Goal: Task Accomplishment & Management: Use online tool/utility

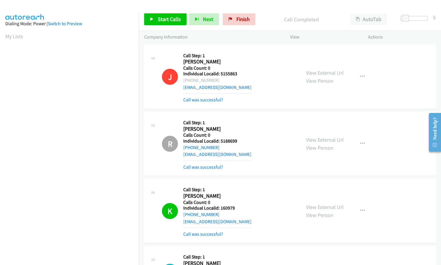
scroll to position [68, 0]
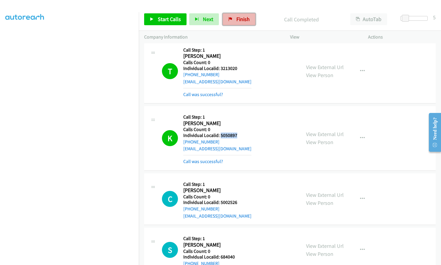
drag, startPoint x: 233, startPoint y: 18, endPoint x: 249, endPoint y: 18, distance: 15.4
click at [233, 18] on link "Finish" at bounding box center [239, 19] width 33 height 12
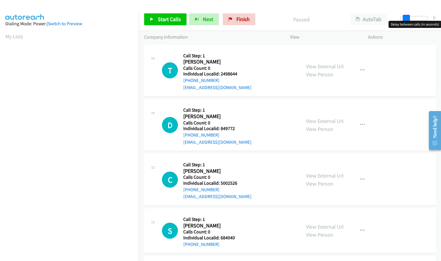
drag, startPoint x: 404, startPoint y: 17, endPoint x: 408, endPoint y: 16, distance: 4.8
click at [408, 16] on span at bounding box center [406, 18] width 7 height 7
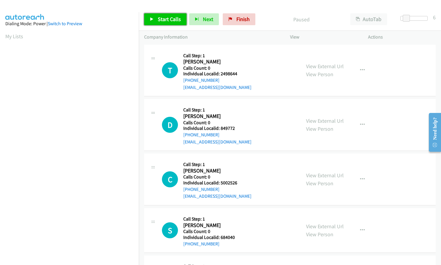
click at [155, 22] on link "Start Calls" at bounding box center [165, 19] width 42 height 12
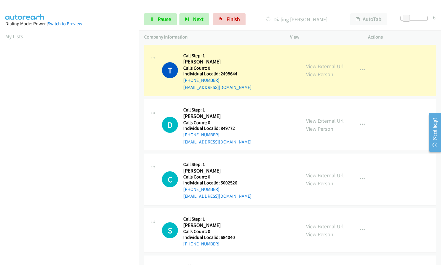
scroll to position [67, 0]
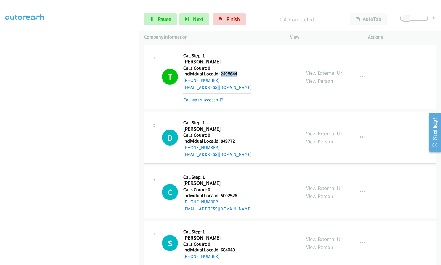
drag, startPoint x: 221, startPoint y: 72, endPoint x: 240, endPoint y: 73, distance: 19.0
click at [239, 73] on h5 "Individual Localid: 2498644" at bounding box center [217, 74] width 68 height 6
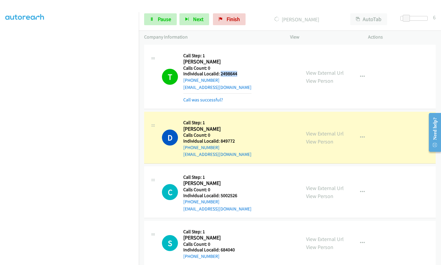
copy h5 "2498644"
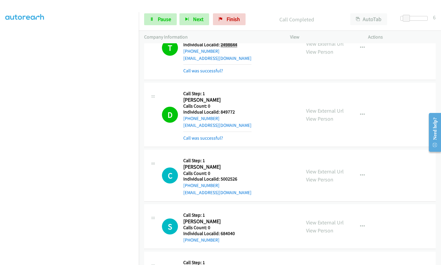
scroll to position [30, 0]
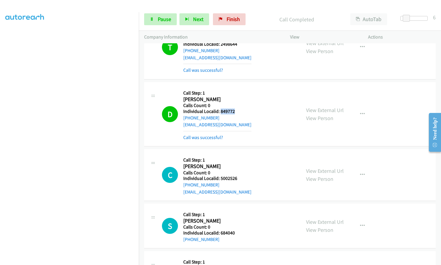
drag, startPoint x: 221, startPoint y: 111, endPoint x: 236, endPoint y: 111, distance: 14.5
click at [236, 111] on h5 "Individual Localid: 849772" at bounding box center [217, 112] width 68 height 6
copy h5 "849772"
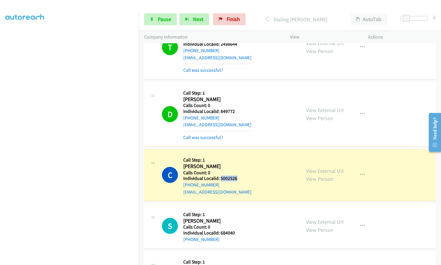
drag, startPoint x: 220, startPoint y: 178, endPoint x: 238, endPoint y: 178, distance: 17.8
click at [238, 178] on h5 "Individual Localid: 5002526" at bounding box center [217, 179] width 68 height 6
copy h5 "5002526"
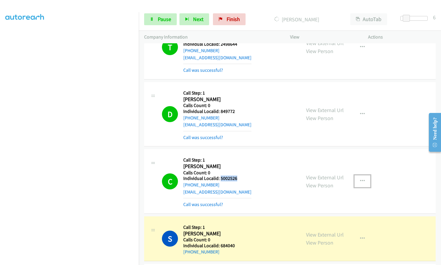
drag, startPoint x: 361, startPoint y: 180, endPoint x: 358, endPoint y: 180, distance: 3.0
click at [361, 180] on icon "button" at bounding box center [362, 181] width 5 height 5
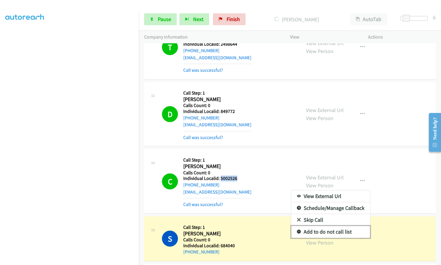
click at [297, 231] on icon at bounding box center [299, 232] width 4 height 4
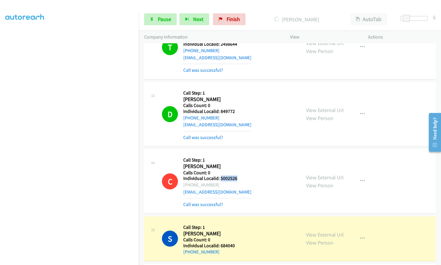
copy h5 "5002526"
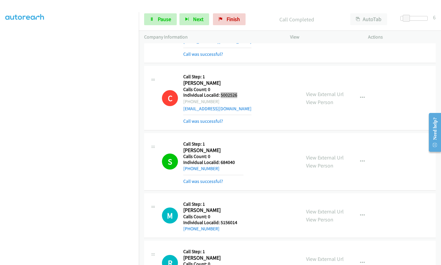
scroll to position [156, 0]
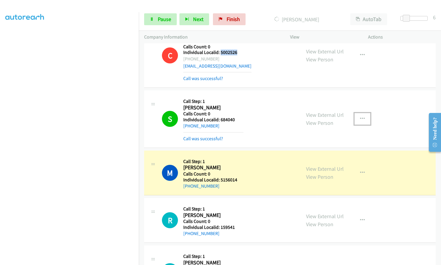
click at [360, 118] on icon "button" at bounding box center [362, 119] width 5 height 5
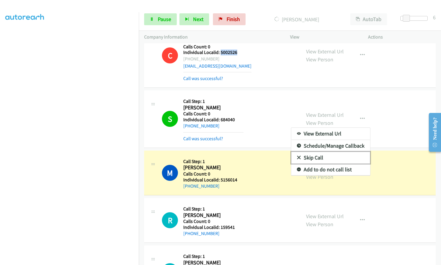
click at [296, 154] on link "Skip Call" at bounding box center [330, 158] width 79 height 12
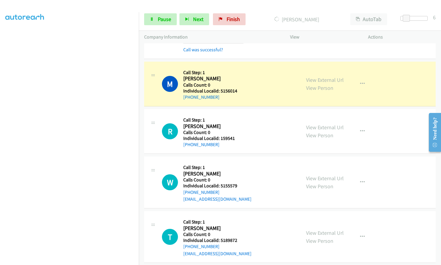
scroll to position [260, 0]
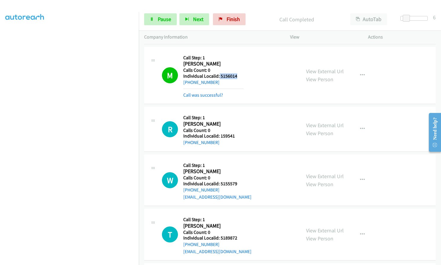
drag, startPoint x: 219, startPoint y: 74, endPoint x: 236, endPoint y: 76, distance: 17.3
click at [236, 76] on h5 "Individual Localid: 5156014" at bounding box center [213, 76] width 60 height 6
copy h5 "5156014"
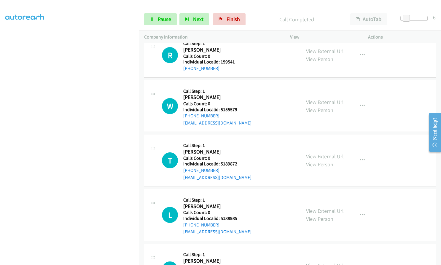
scroll to position [326, 0]
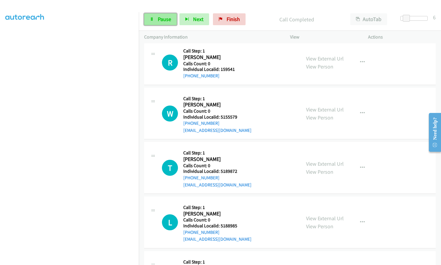
click at [161, 18] on span "Pause" at bounding box center [164, 19] width 13 height 7
click at [166, 21] on span "Start Calls" at bounding box center [169, 19] width 23 height 7
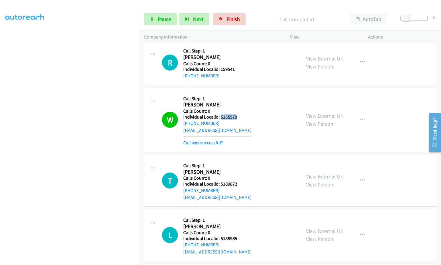
drag, startPoint x: 221, startPoint y: 117, endPoint x: 240, endPoint y: 116, distance: 19.6
click at [240, 116] on h5 "Individual Localid: 5155579" at bounding box center [217, 117] width 68 height 6
copy h5 "5155579"
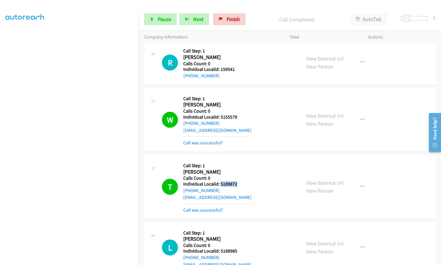
drag, startPoint x: 220, startPoint y: 184, endPoint x: 238, endPoint y: 183, distance: 17.8
click at [238, 183] on h5 "Individual Localid: 5189872" at bounding box center [217, 184] width 68 height 6
copy h5 "5189872"
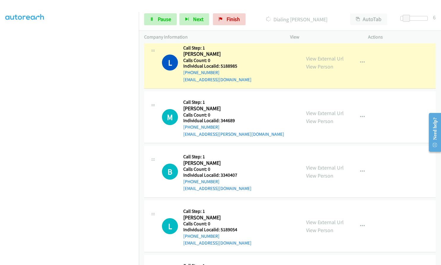
scroll to position [512, 0]
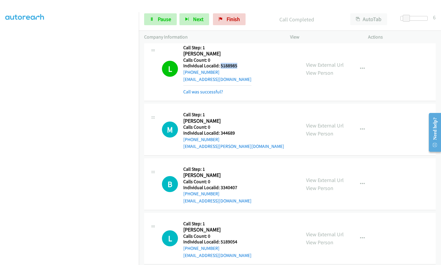
drag, startPoint x: 221, startPoint y: 66, endPoint x: 239, endPoint y: 65, distance: 17.8
click at [239, 65] on h5 "Individual Localid: 5188985" at bounding box center [217, 66] width 68 height 6
copy h5 "5188985"
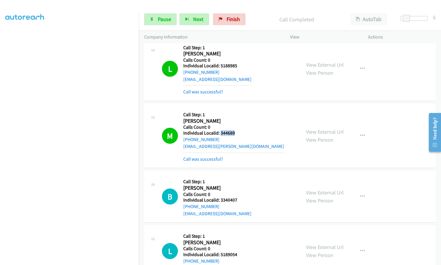
drag, startPoint x: 220, startPoint y: 132, endPoint x: 238, endPoint y: 133, distance: 18.4
click at [238, 133] on h5 "Individual Localid: 344689" at bounding box center [233, 133] width 101 height 6
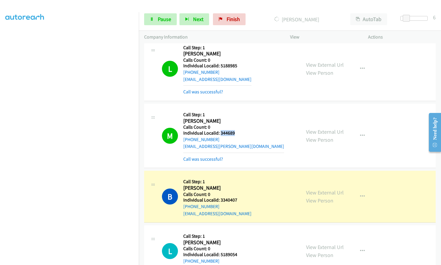
drag, startPoint x: 230, startPoint y: 135, endPoint x: 226, endPoint y: 132, distance: 4.7
copy h5 "344689"
click at [360, 134] on icon "button" at bounding box center [362, 136] width 5 height 5
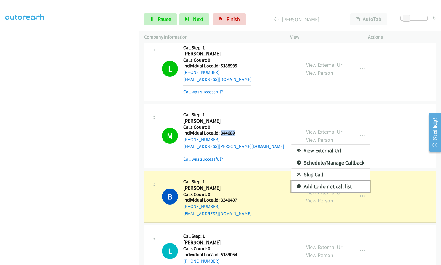
click at [297, 187] on icon at bounding box center [299, 187] width 4 height 4
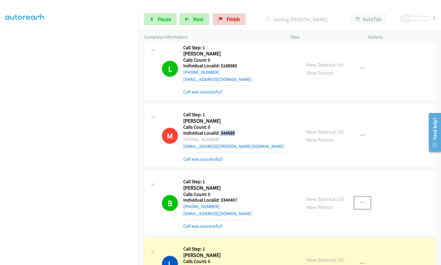
click at [360, 203] on icon "button" at bounding box center [362, 203] width 5 height 5
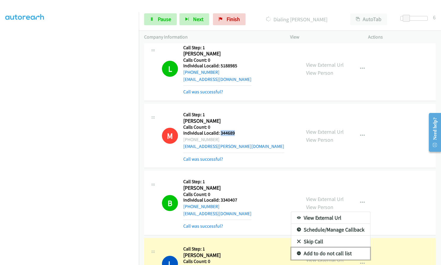
click at [297, 253] on icon at bounding box center [299, 254] width 4 height 4
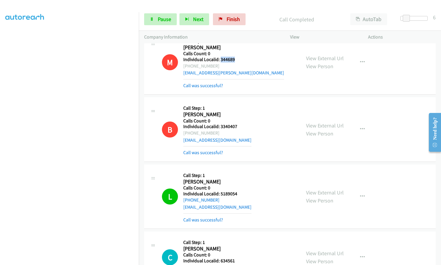
scroll to position [586, 0]
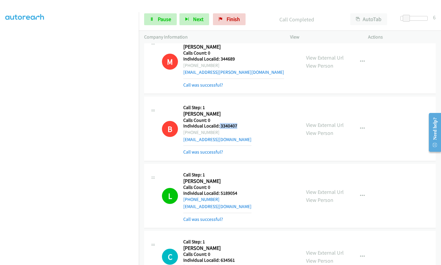
drag, startPoint x: 219, startPoint y: 126, endPoint x: 238, endPoint y: 126, distance: 19.0
click at [238, 126] on h5 "Individual Localid: 3340407" at bounding box center [217, 126] width 68 height 6
copy h5 "3340407"
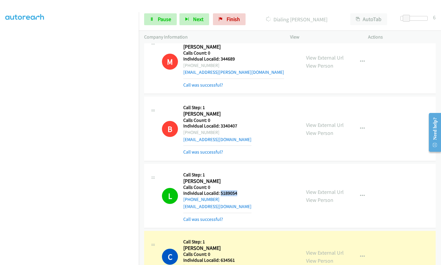
drag, startPoint x: 220, startPoint y: 193, endPoint x: 239, endPoint y: 193, distance: 19.3
click at [239, 193] on h5 "Individual Localid: 5189054" at bounding box center [217, 193] width 68 height 6
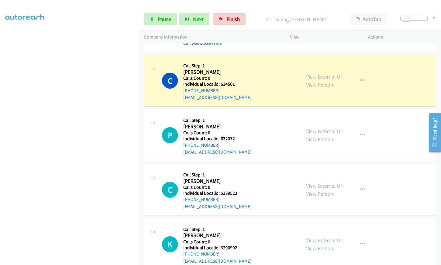
scroll to position [771, 0]
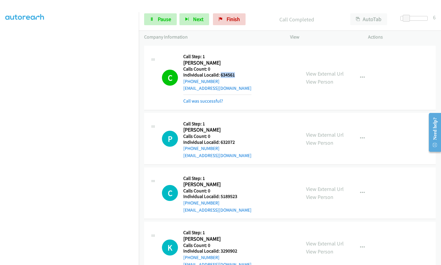
drag, startPoint x: 220, startPoint y: 76, endPoint x: 235, endPoint y: 75, distance: 14.9
click at [235, 75] on h5 "Individual Localid: 634561" at bounding box center [217, 75] width 68 height 6
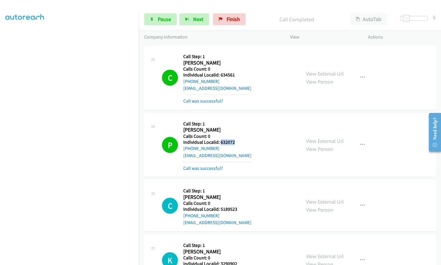
drag, startPoint x: 220, startPoint y: 141, endPoint x: 237, endPoint y: 141, distance: 17.2
click at [237, 141] on h5 "Individual Localid: 632072" at bounding box center [217, 142] width 68 height 6
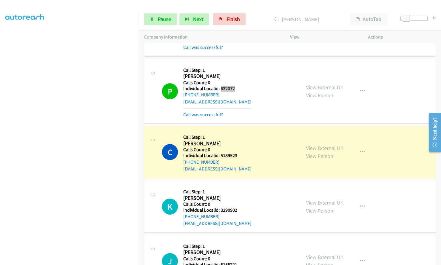
scroll to position [831, 0]
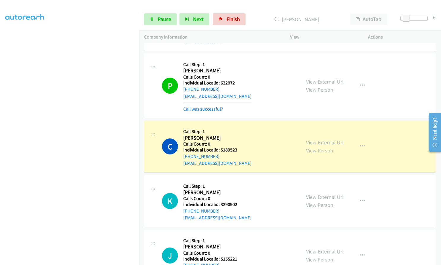
click at [220, 151] on h5 "Individual Localid: 5189523" at bounding box center [217, 150] width 68 height 6
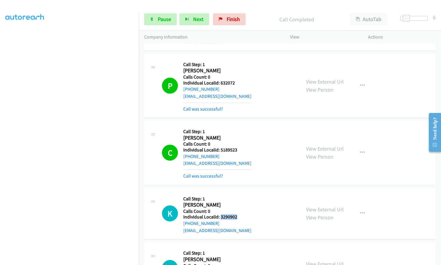
drag, startPoint x: 220, startPoint y: 216, endPoint x: 238, endPoint y: 217, distance: 18.1
click at [238, 217] on h5 "Individual Localid: 3290902" at bounding box center [217, 217] width 68 height 6
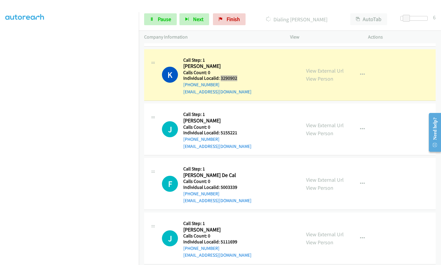
scroll to position [972, 0]
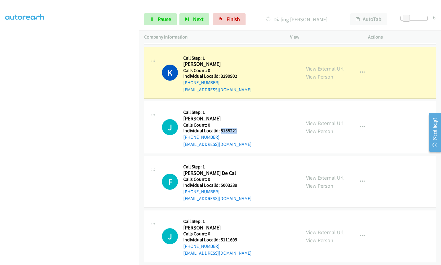
drag, startPoint x: 220, startPoint y: 130, endPoint x: 241, endPoint y: 129, distance: 21.1
click at [241, 129] on h5 "Individual Localid: 5155221" at bounding box center [217, 131] width 68 height 6
drag, startPoint x: 221, startPoint y: 186, endPoint x: 237, endPoint y: 185, distance: 16.4
click at [237, 185] on h5 "Individual Localid: 5003339" at bounding box center [217, 185] width 68 height 6
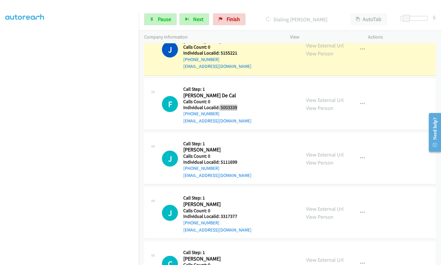
scroll to position [1083, 0]
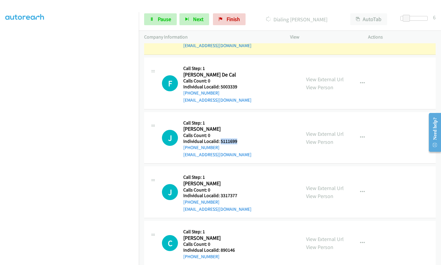
drag, startPoint x: 224, startPoint y: 141, endPoint x: 242, endPoint y: 142, distance: 17.2
click at [242, 142] on h5 "Individual Localid: 5111699" at bounding box center [217, 142] width 68 height 6
drag, startPoint x: 220, startPoint y: 196, endPoint x: 244, endPoint y: 195, distance: 24.1
click at [244, 195] on div "J Callback Scheduled Call Step: 1 Jesse Horne America/Los_Angeles Calls Count: …" at bounding box center [229, 192] width 134 height 41
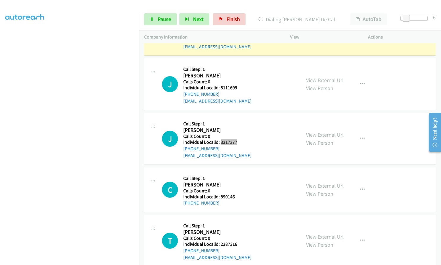
scroll to position [1157, 0]
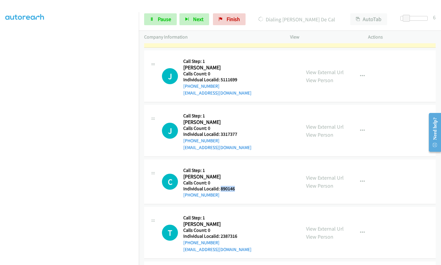
drag, startPoint x: 221, startPoint y: 188, endPoint x: 239, endPoint y: 189, distance: 17.2
click at [239, 189] on h5 "Individual Localid: 890146" at bounding box center [213, 189] width 60 height 6
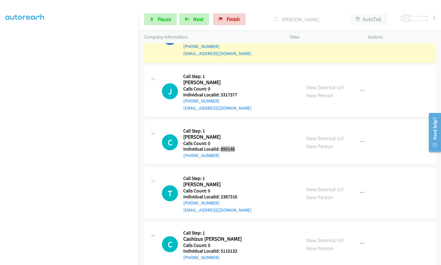
scroll to position [1224, 0]
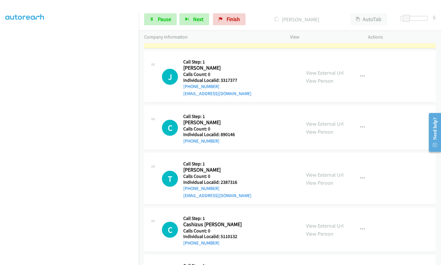
click at [220, 238] on h5 "Individual Localid: 5110132" at bounding box center [213, 237] width 60 height 6
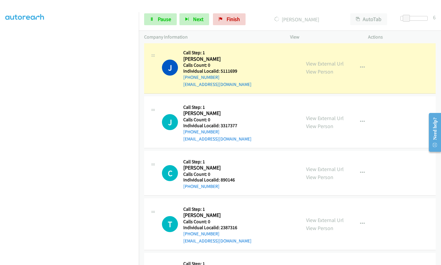
scroll to position [1150, 0]
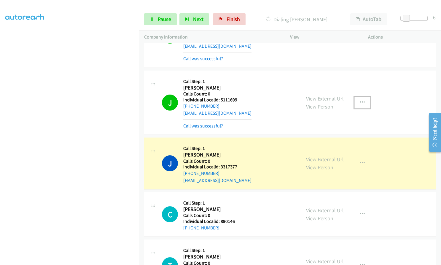
click at [361, 102] on icon "button" at bounding box center [362, 102] width 5 height 5
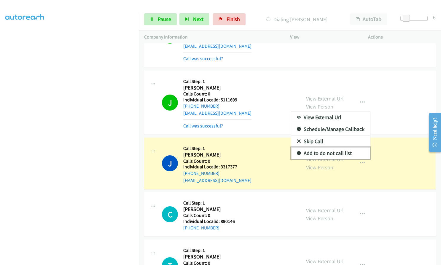
click at [297, 153] on icon at bounding box center [299, 154] width 4 height 4
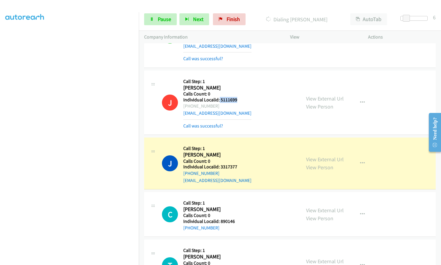
drag, startPoint x: 219, startPoint y: 100, endPoint x: 239, endPoint y: 99, distance: 19.3
click at [239, 99] on h5 "Individual Localid: 5111699" at bounding box center [217, 100] width 68 height 6
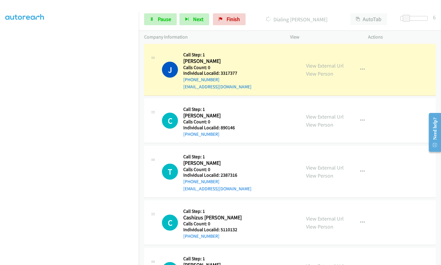
scroll to position [1246, 0]
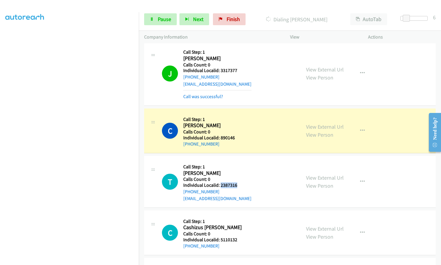
drag, startPoint x: 220, startPoint y: 185, endPoint x: 240, endPoint y: 185, distance: 20.2
click at [240, 185] on h5 "Individual Localid: 2387316" at bounding box center [217, 185] width 68 height 6
drag, startPoint x: 220, startPoint y: 239, endPoint x: 234, endPoint y: 239, distance: 14.2
click at [239, 240] on h5 "Individual Localid: 5110132" at bounding box center [213, 240] width 60 height 6
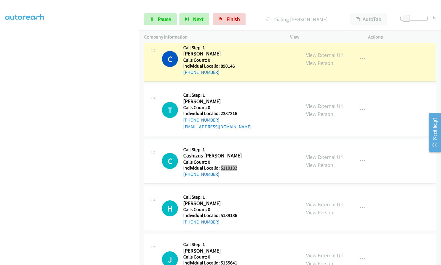
scroll to position [1343, 0]
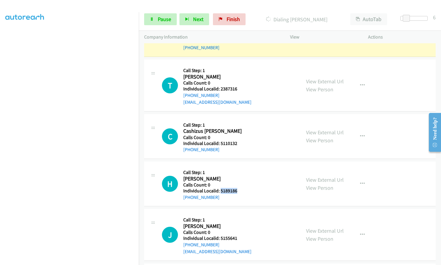
drag, startPoint x: 220, startPoint y: 189, endPoint x: 237, endPoint y: 190, distance: 17.3
click at [237, 190] on h5 "Individual Localid: 5189186" at bounding box center [213, 191] width 60 height 6
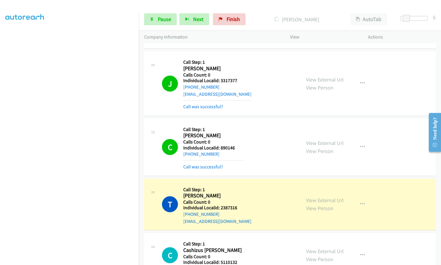
scroll to position [1239, 0]
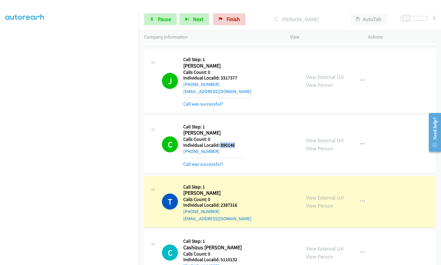
drag, startPoint x: 219, startPoint y: 145, endPoint x: 234, endPoint y: 145, distance: 14.5
click at [234, 145] on h5 "Individual Localid: 890146" at bounding box center [213, 145] width 60 height 6
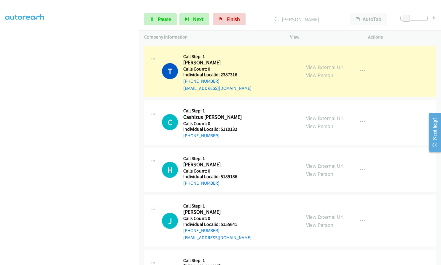
scroll to position [1372, 0]
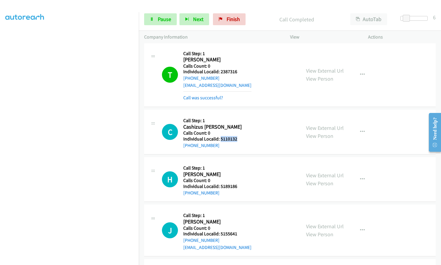
drag, startPoint x: 220, startPoint y: 139, endPoint x: 240, endPoint y: 139, distance: 20.5
click at [240, 139] on h5 "Individual Localid: 5110132" at bounding box center [213, 139] width 60 height 6
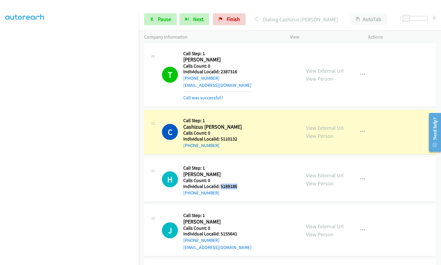
drag, startPoint x: 221, startPoint y: 186, endPoint x: 241, endPoint y: 188, distance: 19.9
click at [241, 188] on h5 "Individual Localid: 5189186" at bounding box center [213, 187] width 60 height 6
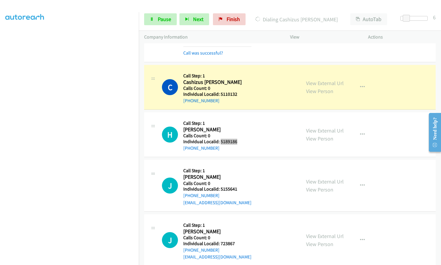
scroll to position [1424, 0]
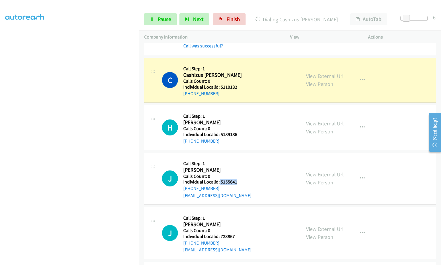
drag, startPoint x: 219, startPoint y: 182, endPoint x: 243, endPoint y: 183, distance: 23.8
click at [243, 183] on h5 "Individual Localid: 5155641" at bounding box center [217, 182] width 68 height 6
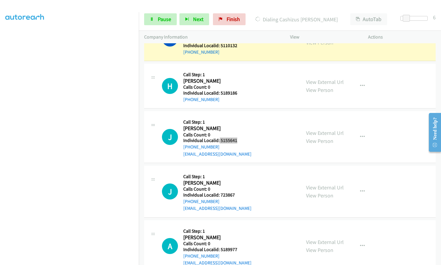
scroll to position [1469, 0]
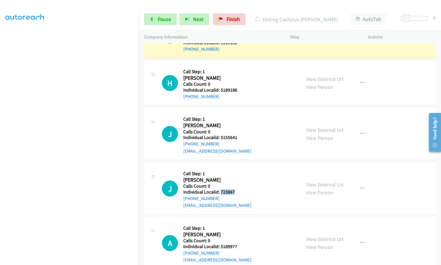
drag, startPoint x: 221, startPoint y: 191, endPoint x: 245, endPoint y: 194, distance: 23.9
click at [245, 194] on div "J Callback Scheduled Call Step: 1 Joseph Pena America/Phoenix Calls Count: 0 In…" at bounding box center [229, 188] width 134 height 41
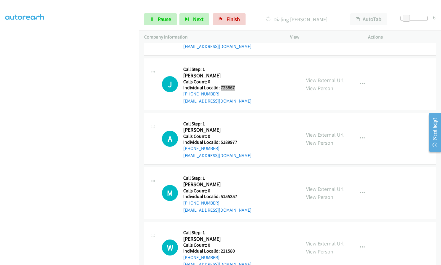
scroll to position [1586, 0]
drag, startPoint x: 220, startPoint y: 143, endPoint x: 242, endPoint y: 143, distance: 22.0
click at [242, 143] on h5 "Individual Localid: 5189977" at bounding box center [217, 142] width 68 height 6
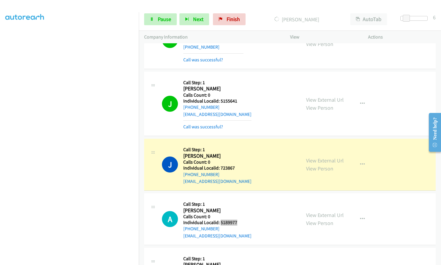
scroll to position [1525, 0]
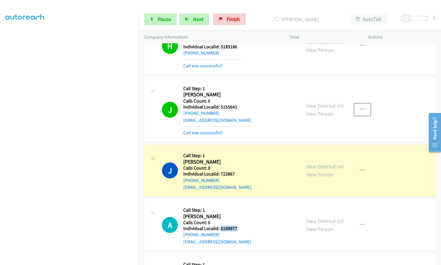
click at [362, 109] on icon "button" at bounding box center [362, 109] width 5 height 5
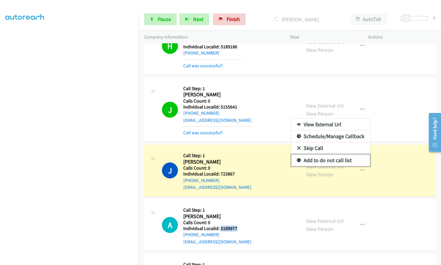
click at [297, 160] on icon at bounding box center [299, 161] width 4 height 4
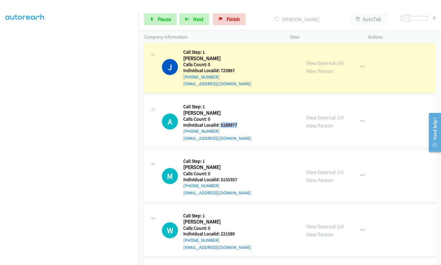
scroll to position [1629, 0]
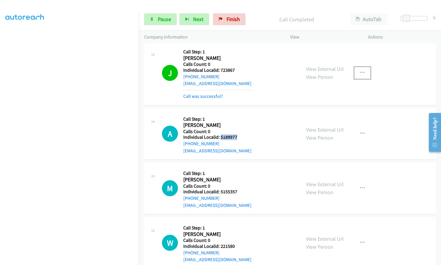
click at [360, 71] on icon "button" at bounding box center [362, 73] width 5 height 5
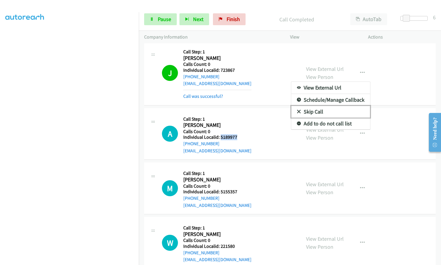
click at [297, 111] on icon at bounding box center [299, 112] width 4 height 4
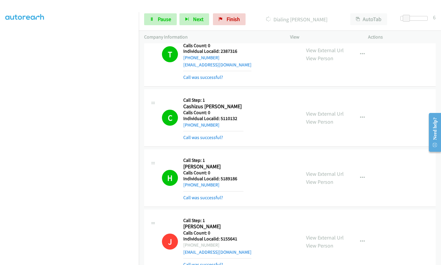
scroll to position [1391, 0]
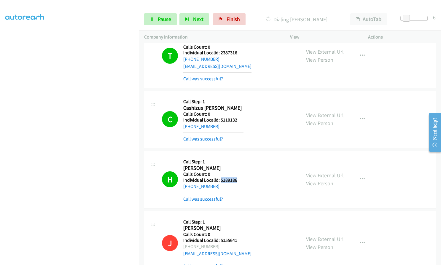
drag, startPoint x: 220, startPoint y: 180, endPoint x: 242, endPoint y: 179, distance: 21.4
click at [242, 179] on h5 "Individual Localid: 5189186" at bounding box center [213, 180] width 60 height 6
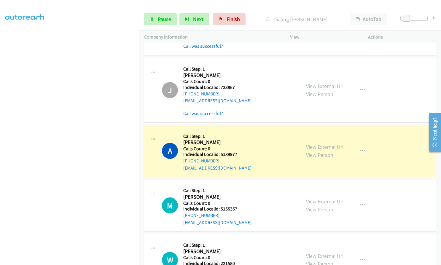
scroll to position [1621, 0]
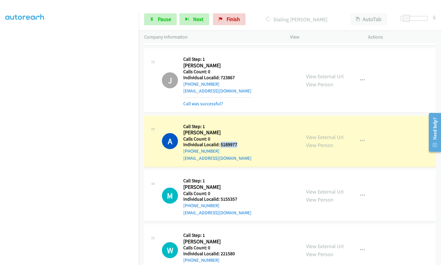
drag, startPoint x: 221, startPoint y: 145, endPoint x: 241, endPoint y: 144, distance: 19.9
click at [241, 144] on h5 "Individual Localid: 5189977" at bounding box center [217, 145] width 68 height 6
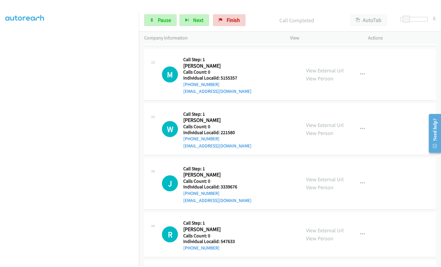
scroll to position [1762, 0]
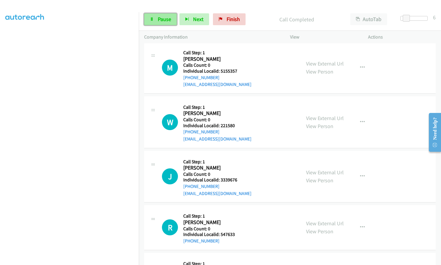
click at [165, 19] on span "Pause" at bounding box center [164, 19] width 13 height 7
click at [165, 19] on span "Start Calls" at bounding box center [169, 19] width 23 height 7
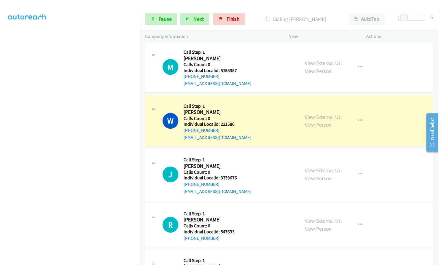
scroll to position [63, 0]
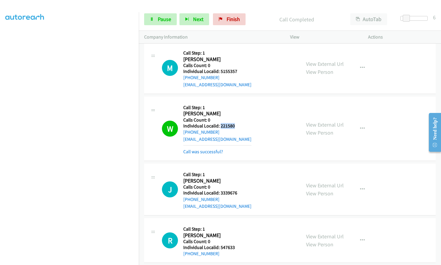
drag, startPoint x: 220, startPoint y: 127, endPoint x: 236, endPoint y: 126, distance: 15.8
click at [236, 126] on h5 "Individual Localid: 221580" at bounding box center [217, 126] width 68 height 6
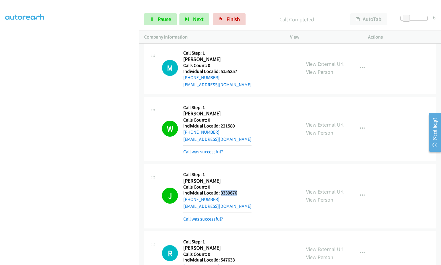
drag, startPoint x: 220, startPoint y: 192, endPoint x: 238, endPoint y: 192, distance: 17.8
click at [238, 192] on h5 "Individual Localid: 3339676" at bounding box center [217, 193] width 68 height 6
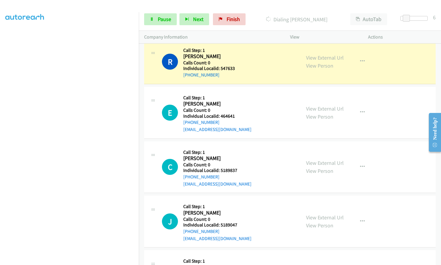
scroll to position [1955, 0]
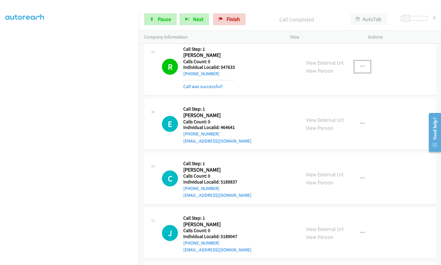
click at [363, 67] on button "button" at bounding box center [363, 67] width 16 height 12
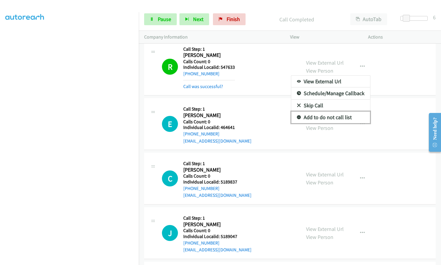
click at [297, 118] on icon at bounding box center [299, 118] width 4 height 4
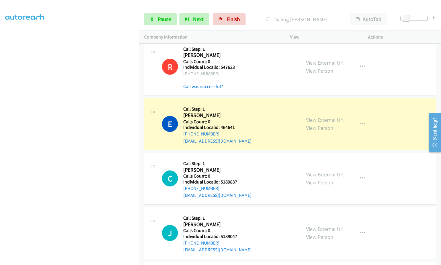
drag, startPoint x: 190, startPoint y: 74, endPoint x: 217, endPoint y: 73, distance: 26.5
click at [217, 73] on div "+1 618-457-6292" at bounding box center [209, 73] width 52 height 7
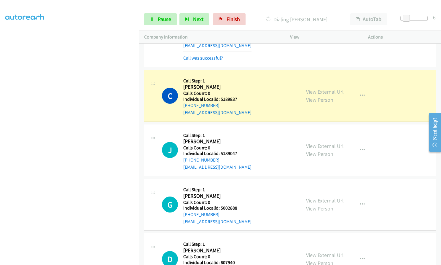
scroll to position [2066, 0]
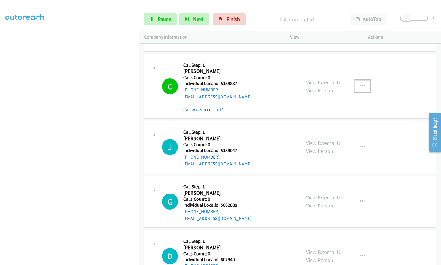
click at [361, 84] on icon "button" at bounding box center [362, 86] width 5 height 5
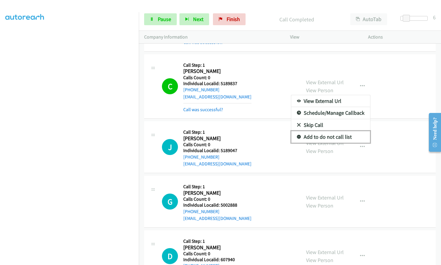
click at [298, 136] on link "Add to do not call list" at bounding box center [330, 137] width 79 height 12
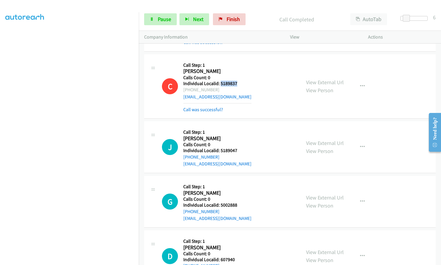
drag, startPoint x: 220, startPoint y: 82, endPoint x: 238, endPoint y: 82, distance: 18.7
click at [239, 82] on div "C Callback Scheduled Call Step: 1 Colin Crusse America/Los_Angeles Calls Count:…" at bounding box center [229, 86] width 134 height 53
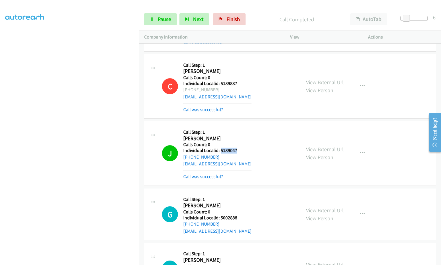
drag, startPoint x: 220, startPoint y: 151, endPoint x: 238, endPoint y: 151, distance: 18.1
click at [238, 151] on div "J Callback Scheduled Call Step: 1 Jeff Keen America/Chicago Calls Count: 0 Indi…" at bounding box center [229, 153] width 134 height 53
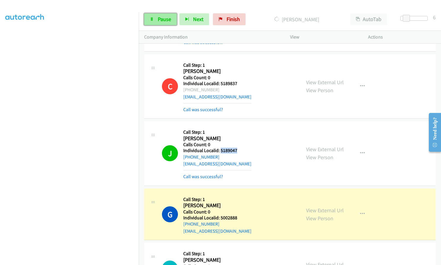
click at [165, 16] on span "Pause" at bounding box center [164, 19] width 13 height 7
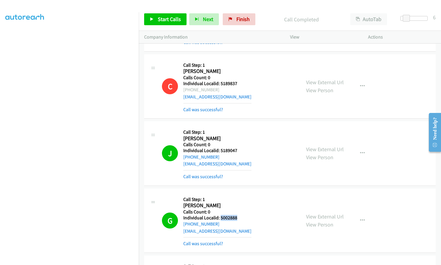
drag, startPoint x: 225, startPoint y: 218, endPoint x: 237, endPoint y: 220, distance: 12.6
click at [239, 220] on div "G Callback Scheduled Call Step: 1 Gregory Thomas America/Chicago Calls Count: 0…" at bounding box center [229, 220] width 134 height 53
